Goal: Transaction & Acquisition: Purchase product/service

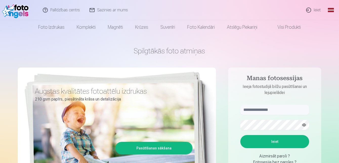
click at [271, 116] on form "Ieiet Aizmirsāt paroli ? Fotosesija bez paroles ? Pierakstieties ar selfiju" at bounding box center [274, 142] width 79 height 75
click at [269, 110] on input "text" at bounding box center [274, 110] width 69 height 10
type input "**********"
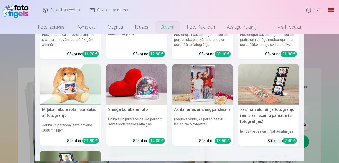
scroll to position [126, 0]
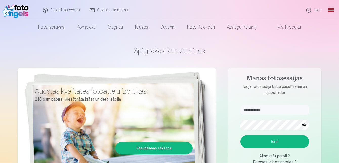
click at [306, 124] on button "button" at bounding box center [304, 126] width 10 height 10
click at [240, 135] on button "Ieiet" at bounding box center [274, 141] width 69 height 13
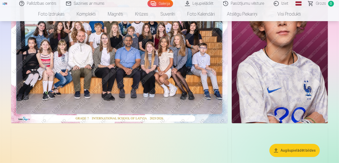
scroll to position [51, 0]
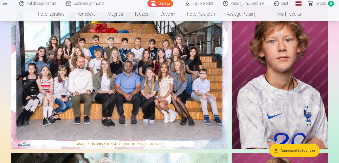
click at [167, 96] on img at bounding box center [119, 77] width 216 height 144
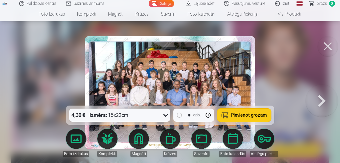
click at [251, 123] on div "4,30 € Izmērs : 15x22cm * gab. Pievienot grozam" at bounding box center [170, 115] width 208 height 19
click at [251, 118] on span "Pievienot grozam" at bounding box center [249, 115] width 36 height 5
click at [321, 100] on button at bounding box center [321, 93] width 32 height 16
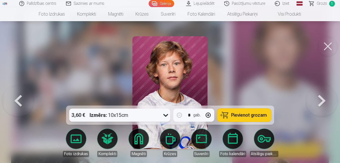
click at [321, 100] on button at bounding box center [321, 93] width 32 height 16
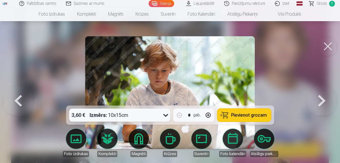
click at [314, 101] on button at bounding box center [321, 93] width 32 height 16
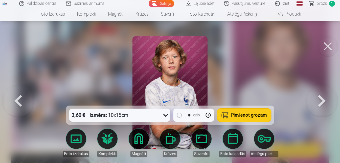
click at [7, 101] on button at bounding box center [18, 93] width 32 height 16
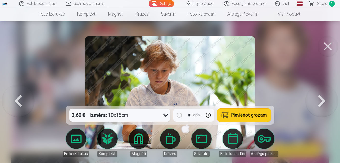
click at [251, 113] on span "Pievienot grozam" at bounding box center [249, 115] width 36 height 5
click at [320, 101] on button at bounding box center [321, 93] width 32 height 16
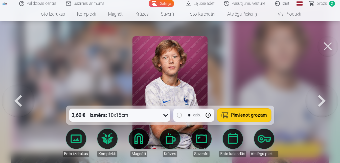
click at [320, 101] on button at bounding box center [321, 93] width 32 height 16
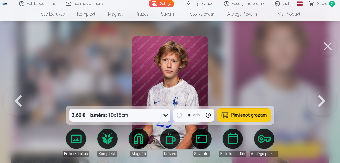
click at [320, 101] on button at bounding box center [321, 93] width 32 height 16
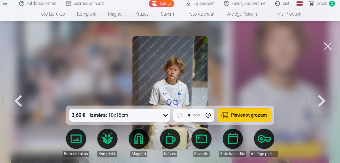
click at [320, 101] on button at bounding box center [321, 93] width 32 height 16
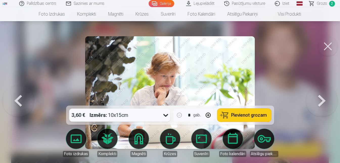
click at [320, 101] on button at bounding box center [321, 93] width 32 height 16
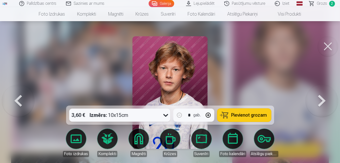
click at [320, 101] on button at bounding box center [321, 93] width 32 height 16
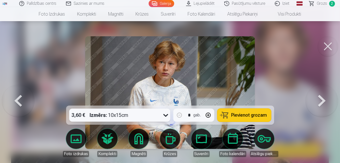
click at [320, 101] on button at bounding box center [321, 93] width 32 height 16
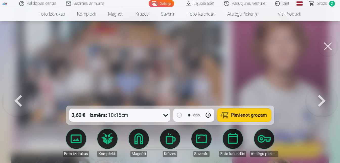
click at [320, 101] on button at bounding box center [321, 93] width 32 height 16
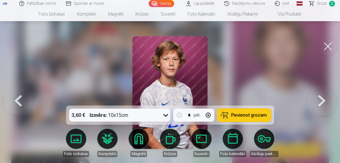
click at [320, 101] on button at bounding box center [321, 93] width 32 height 16
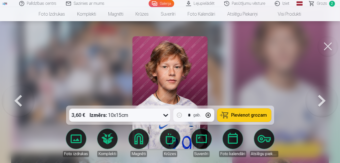
click at [320, 101] on button at bounding box center [321, 93] width 32 height 16
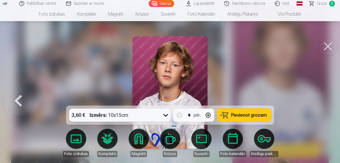
click at [320, 106] on div at bounding box center [170, 81] width 340 height 163
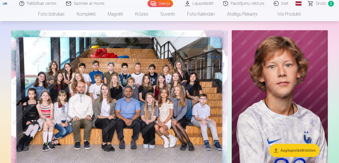
click at [281, 12] on link "Visi produkti" at bounding box center [284, 14] width 43 height 14
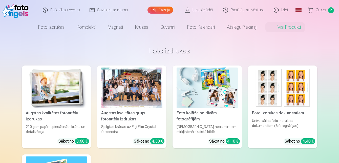
click at [316, 10] on span "Grozs" at bounding box center [320, 10] width 10 height 6
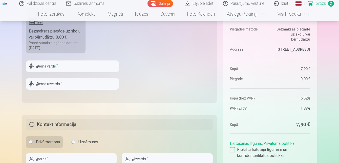
scroll to position [202, 0]
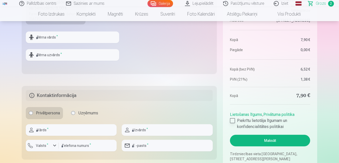
click at [231, 122] on div at bounding box center [232, 120] width 5 height 5
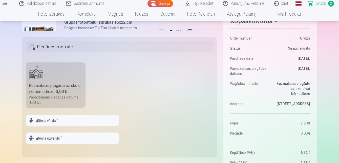
scroll to position [126, 0]
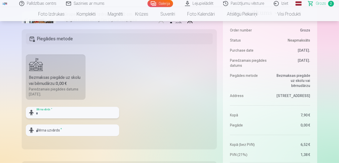
click at [41, 114] on input "text" at bounding box center [72, 113] width 93 height 12
type input "******"
type input "*******"
click at [180, 122] on fieldset "Piegādes metode Bezmaksas piegāde uz skolu vai bērnudārzu : 0,00 € Paredzamais …" at bounding box center [119, 89] width 195 height 120
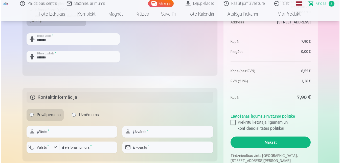
scroll to position [227, 0]
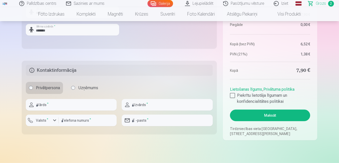
click at [267, 115] on button "Maksāt" at bounding box center [270, 116] width 80 height 12
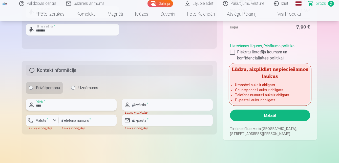
type input "****"
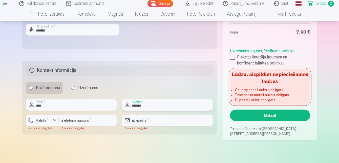
type input "*******"
click at [74, 119] on input "number" at bounding box center [88, 121] width 58 height 12
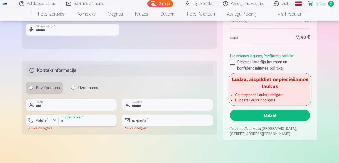
type input "********"
click at [40, 122] on label "Valsts *" at bounding box center [42, 120] width 16 height 5
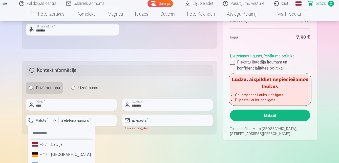
click at [45, 142] on div "+371" at bounding box center [45, 145] width 10 height 6
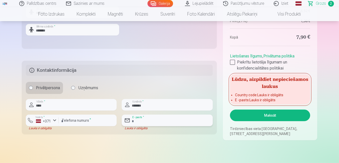
click at [140, 120] on input "email" at bounding box center [167, 121] width 91 height 12
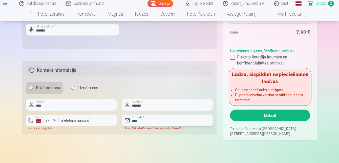
type input "**********"
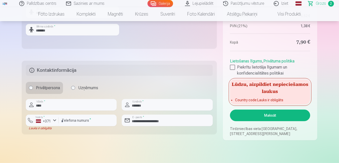
click at [292, 120] on button "Maksāt" at bounding box center [270, 116] width 80 height 12
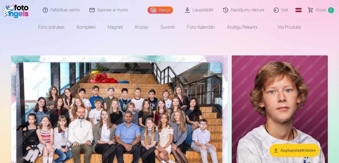
click at [246, 8] on link "Pasūtījumu vēsture" at bounding box center [243, 10] width 51 height 20
